Goal: Task Accomplishment & Management: Manage account settings

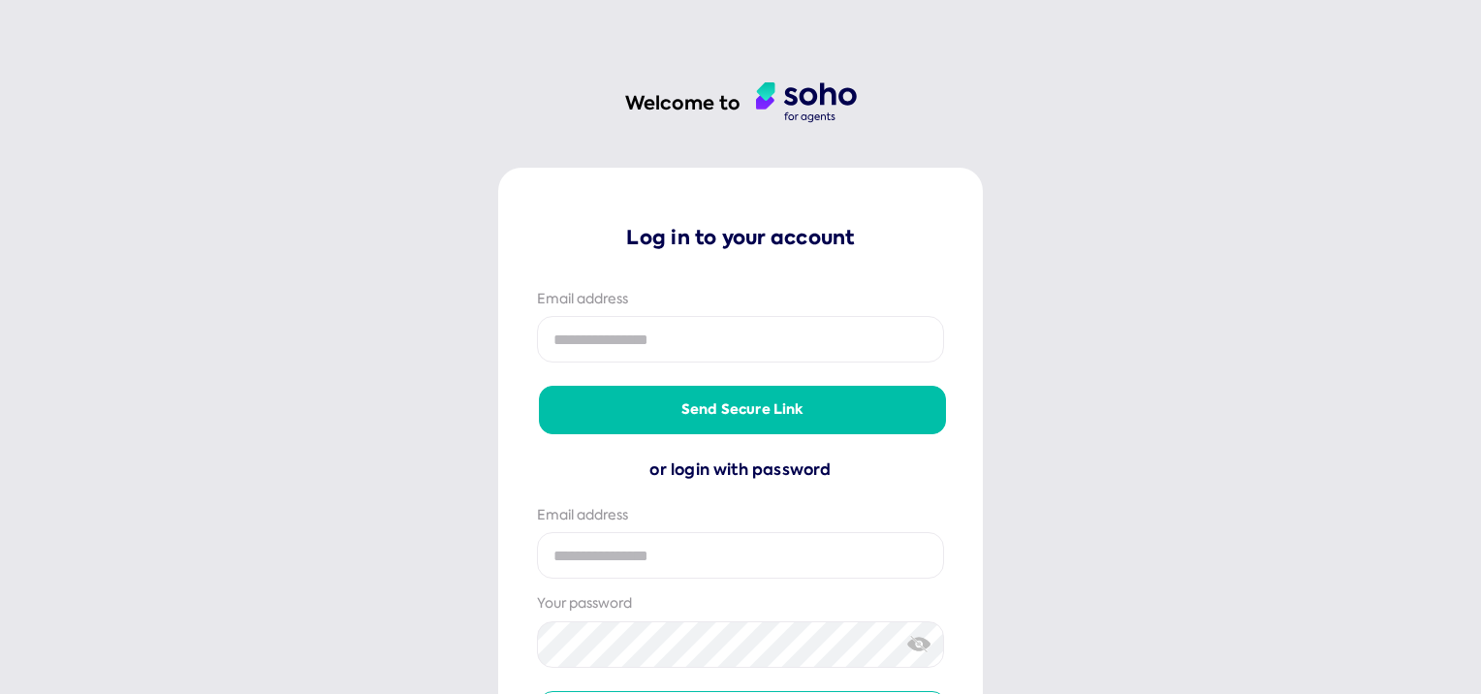
click at [640, 337] on input "email" at bounding box center [740, 339] width 407 height 47
type input "**********"
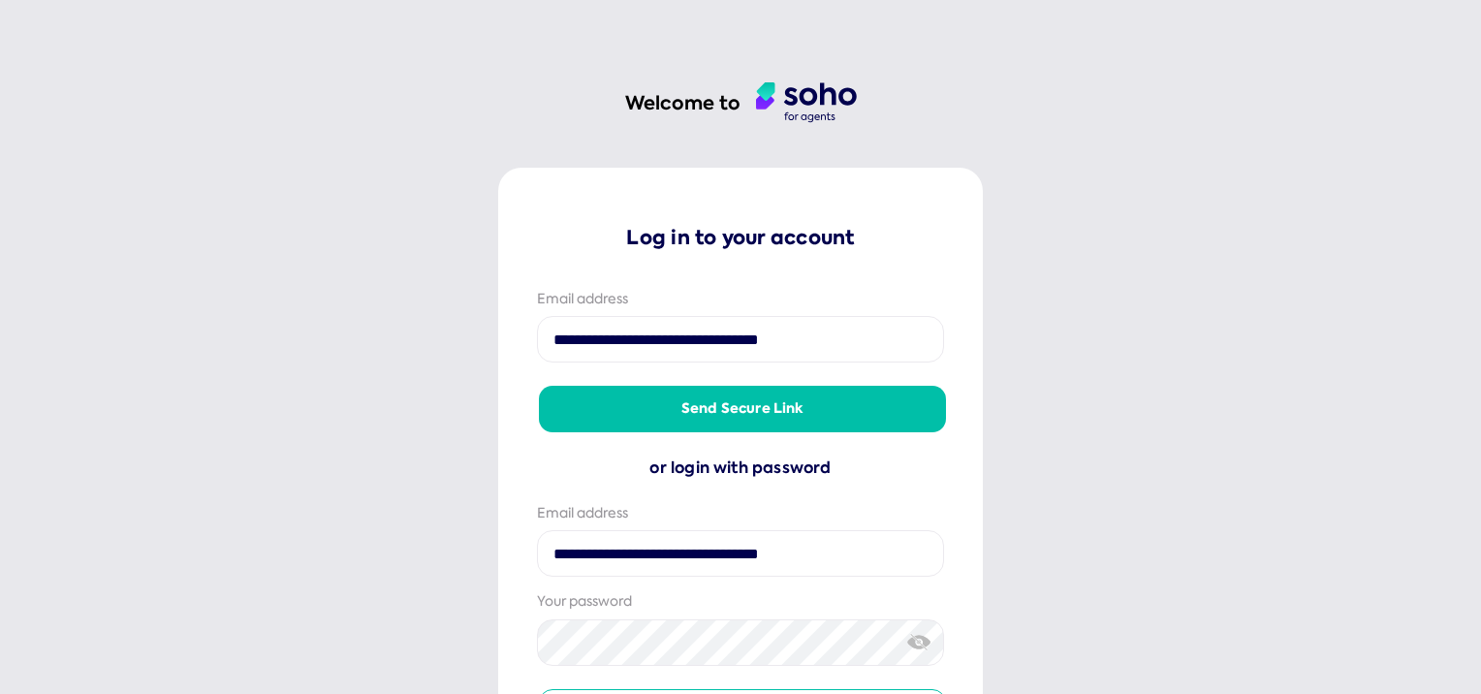
click at [739, 411] on button "Send secure link" at bounding box center [742, 409] width 407 height 47
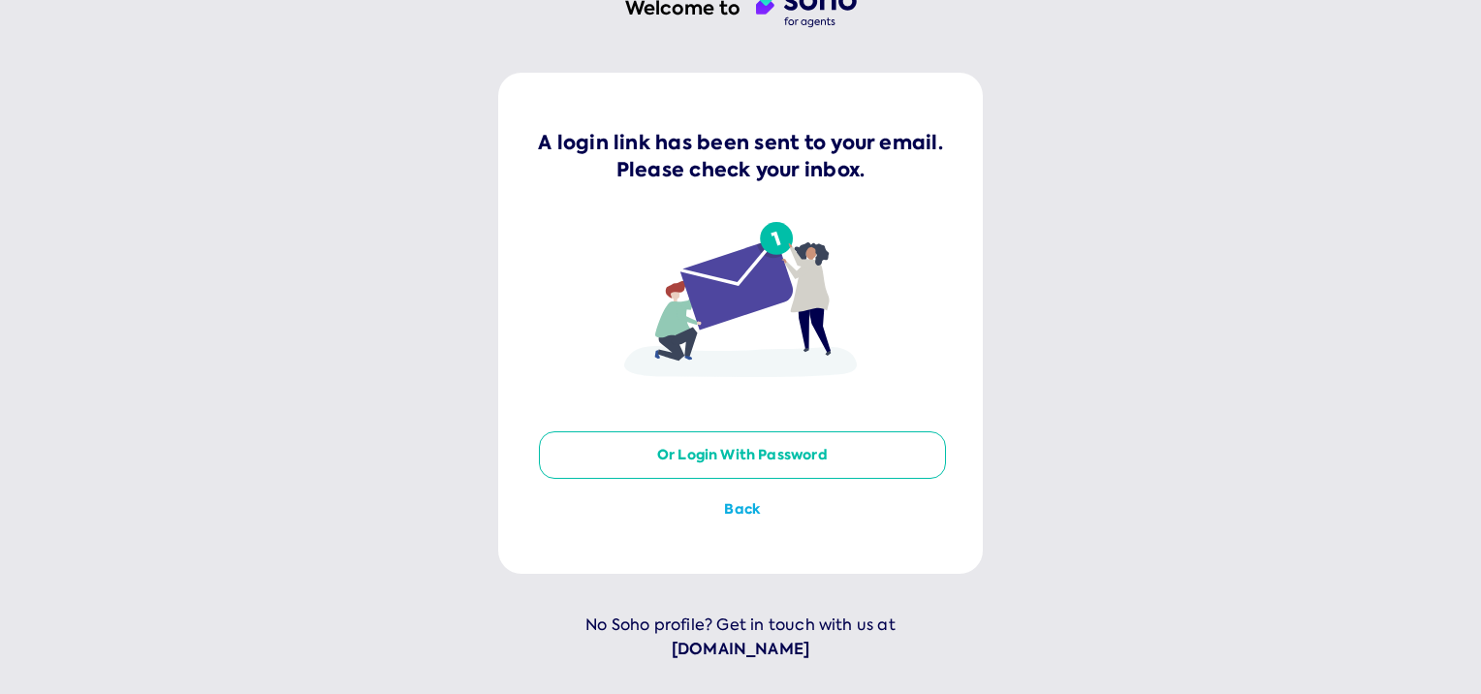
scroll to position [97, 0]
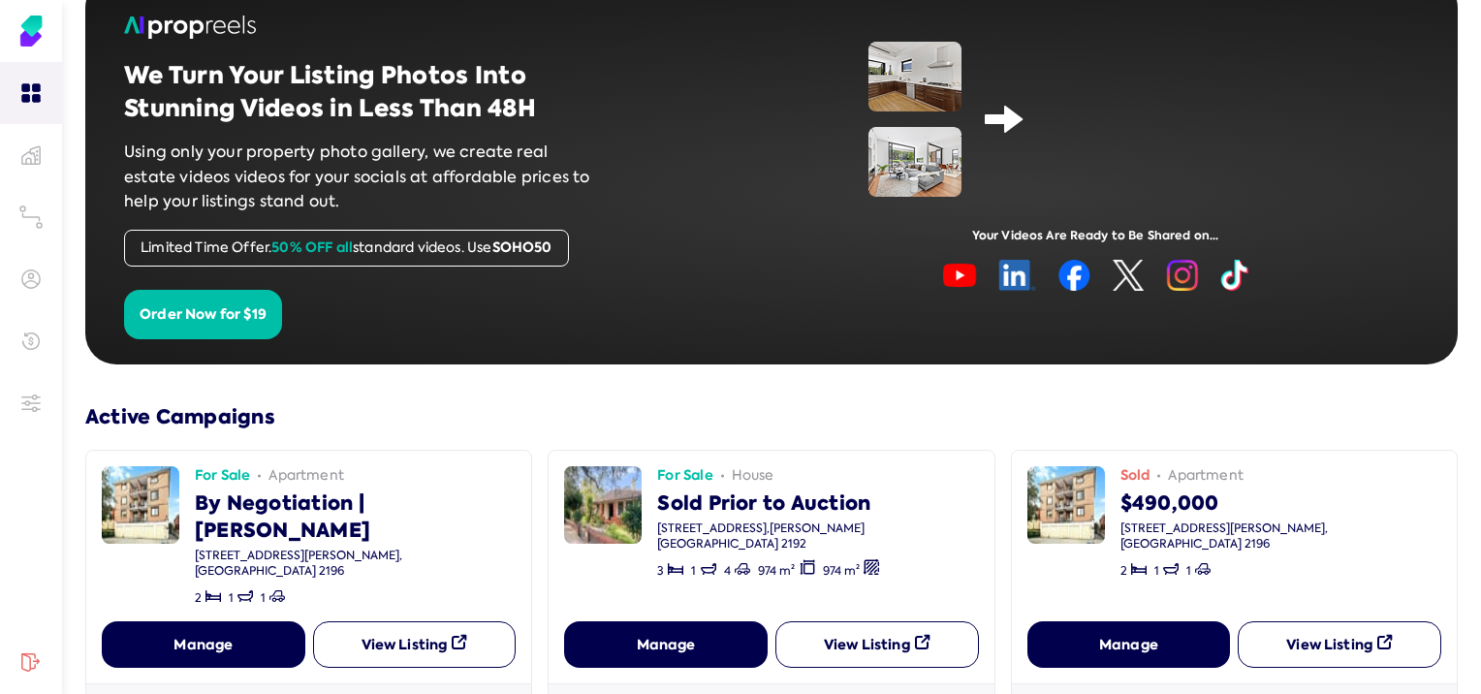
scroll to position [194, 0]
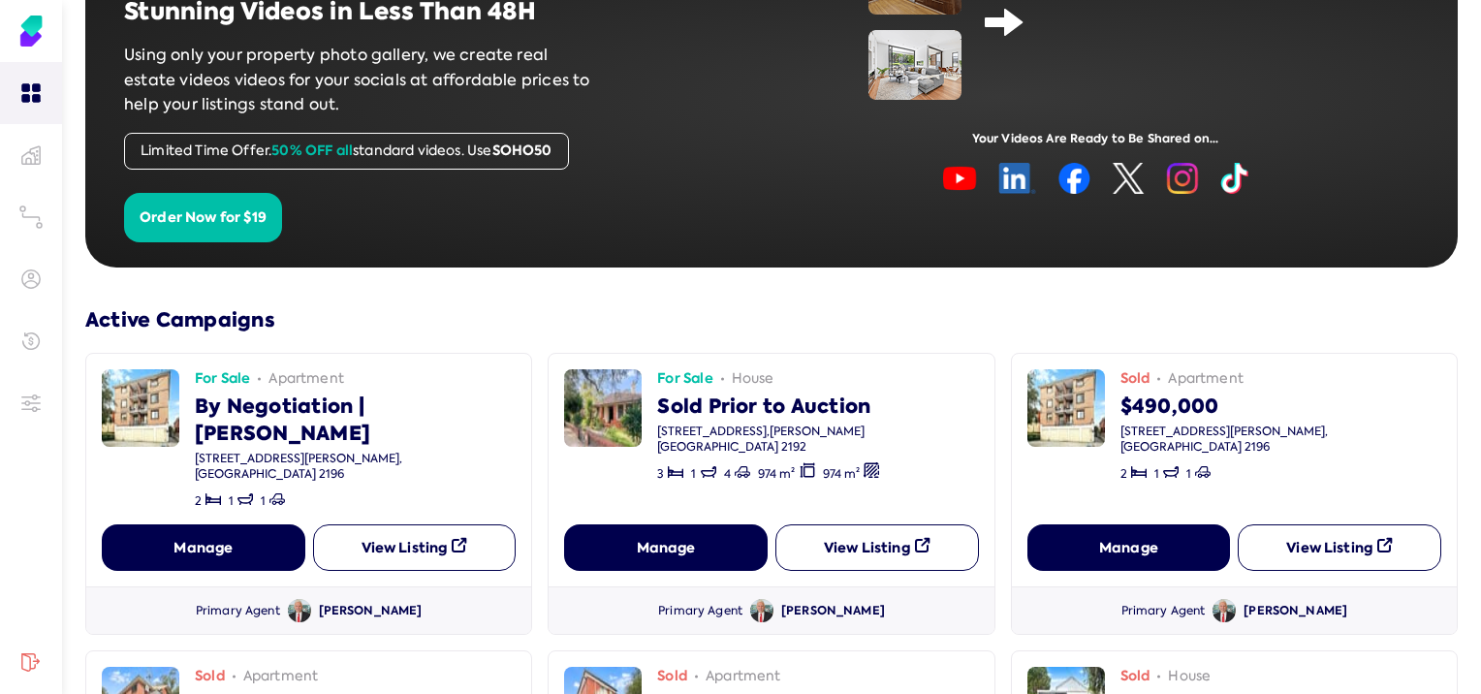
click at [391, 527] on button "View Listing" at bounding box center [414, 547] width 203 height 47
